Goal: Information Seeking & Learning: Find specific fact

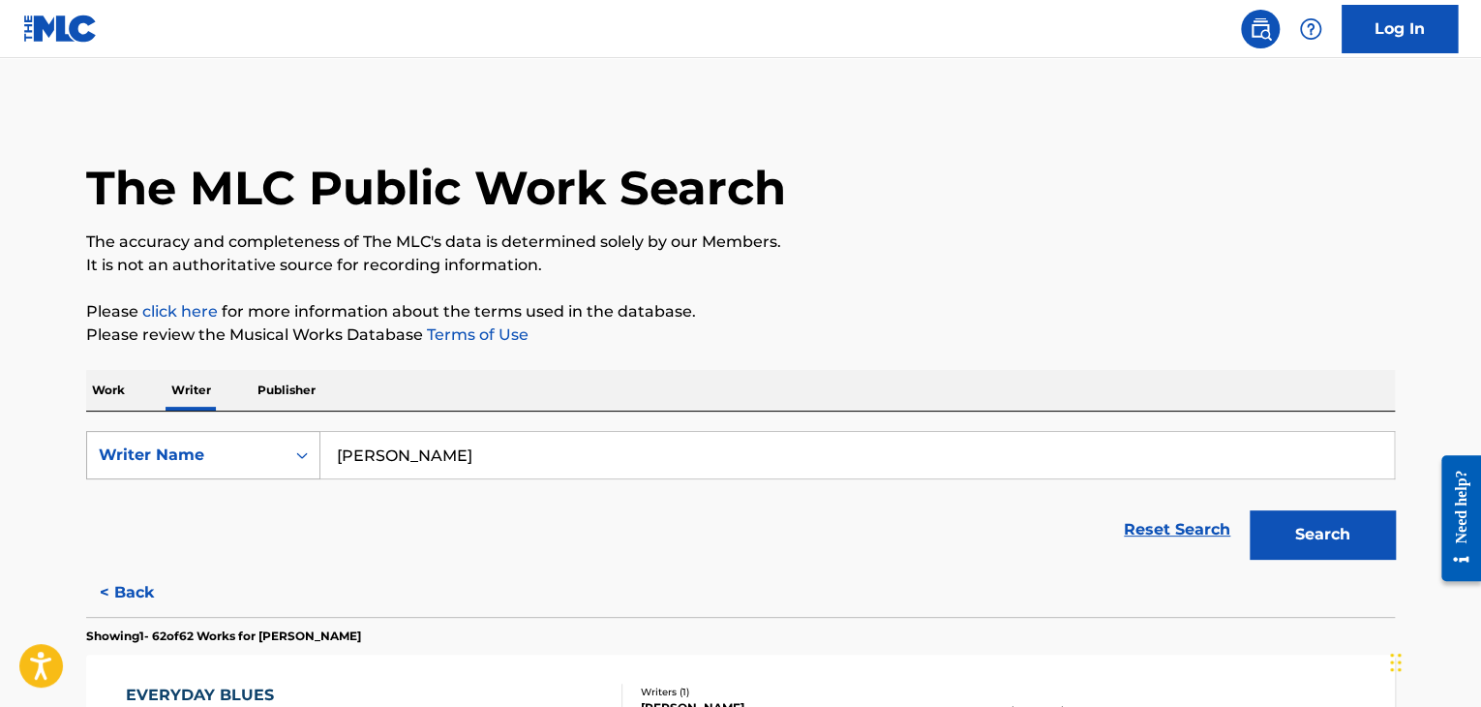
drag, startPoint x: 476, startPoint y: 447, endPoint x: 287, endPoint y: 450, distance: 189.8
click at [287, 450] on div "SearchWithCriteria9d85710c-6146-4cd8-8514-6a98ec350ef2 Writer Name [PERSON_NAME]" at bounding box center [740, 455] width 1309 height 48
paste input "Here I Am To Worship"
paste input "[PERSON_NAME]"
type input "[PERSON_NAME]"
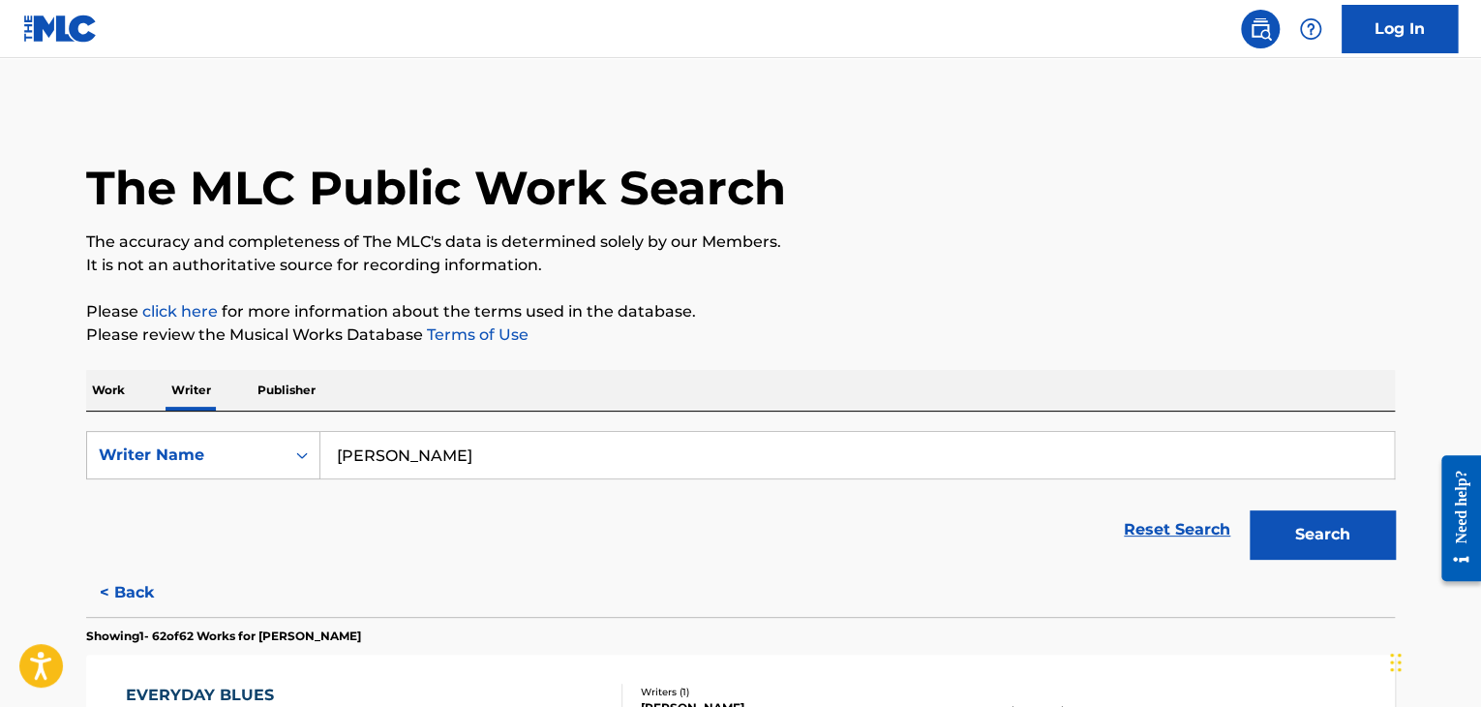
click at [109, 392] on p "Work" at bounding box center [108, 390] width 45 height 41
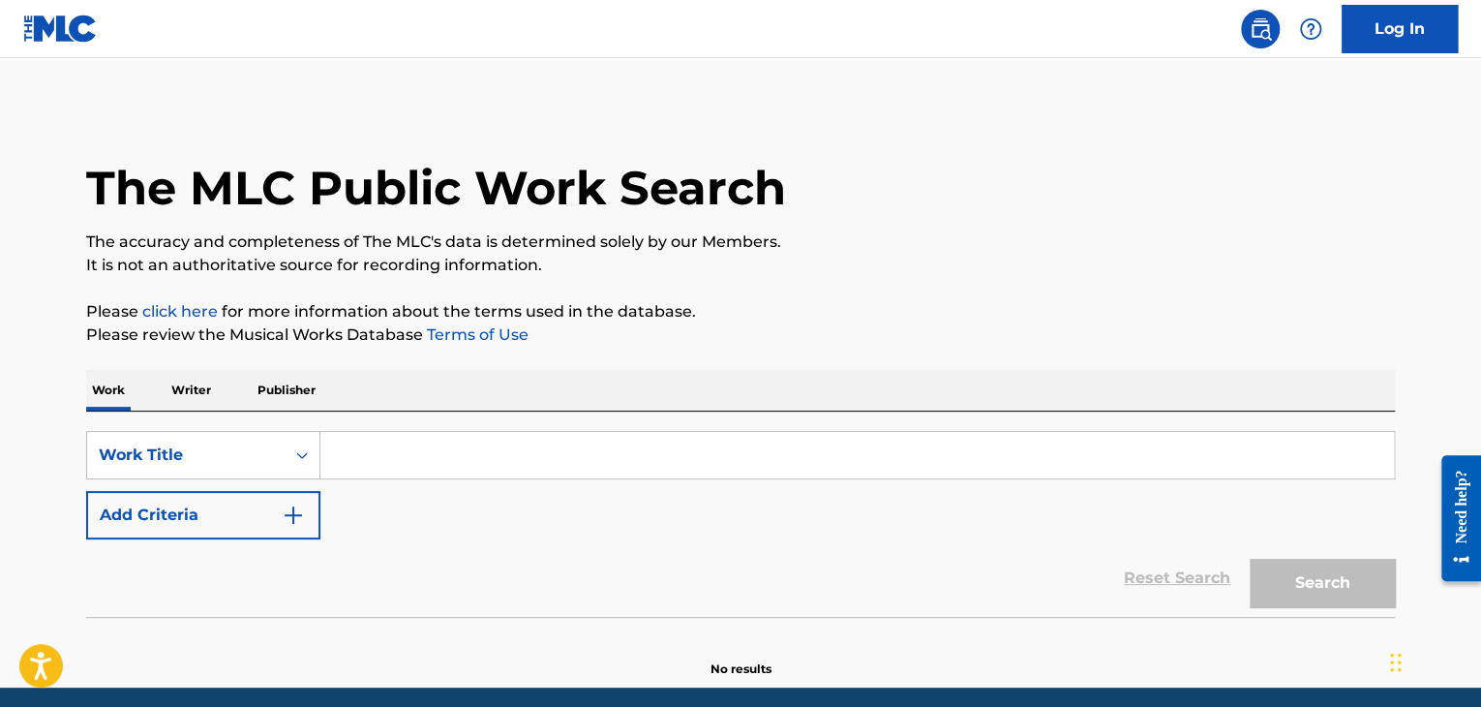
click at [381, 447] on input "Search Form" at bounding box center [857, 455] width 1074 height 46
paste input "[PERSON_NAME]"
type input "T"
paste input "Here I Am To Worship"
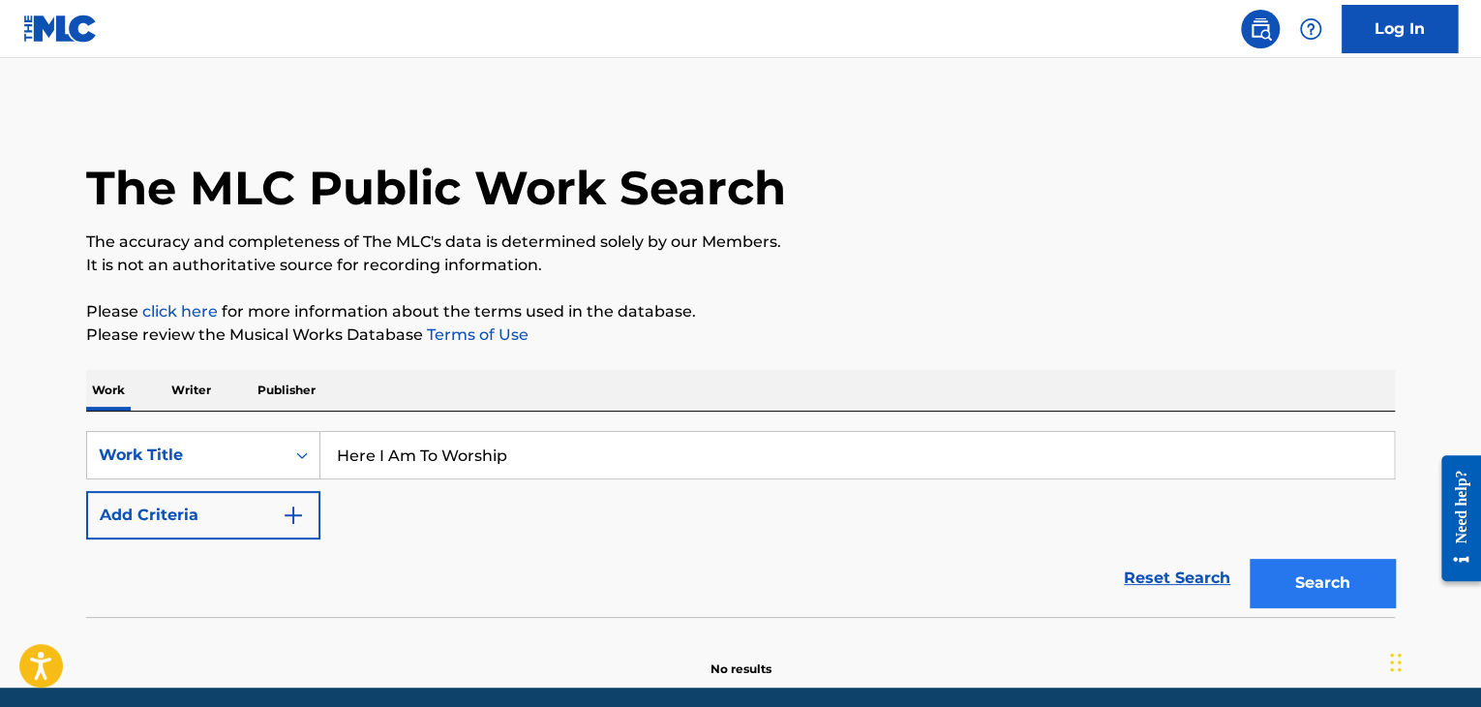
type input "Here I Am To Worship"
click at [1305, 578] on button "Search" at bounding box center [1322, 583] width 145 height 48
